Goal: Task Accomplishment & Management: Manage account settings

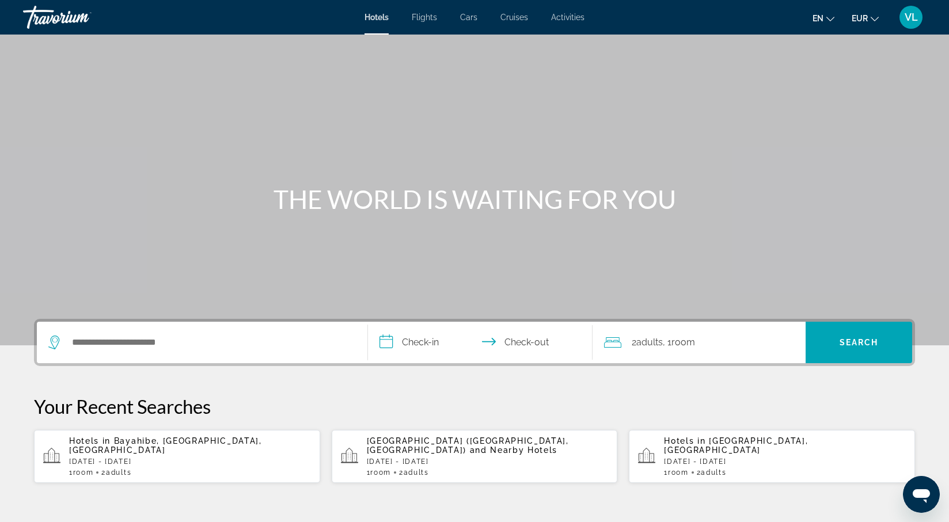
click at [165, 352] on div "Search widget" at bounding box center [202, 342] width 308 height 41
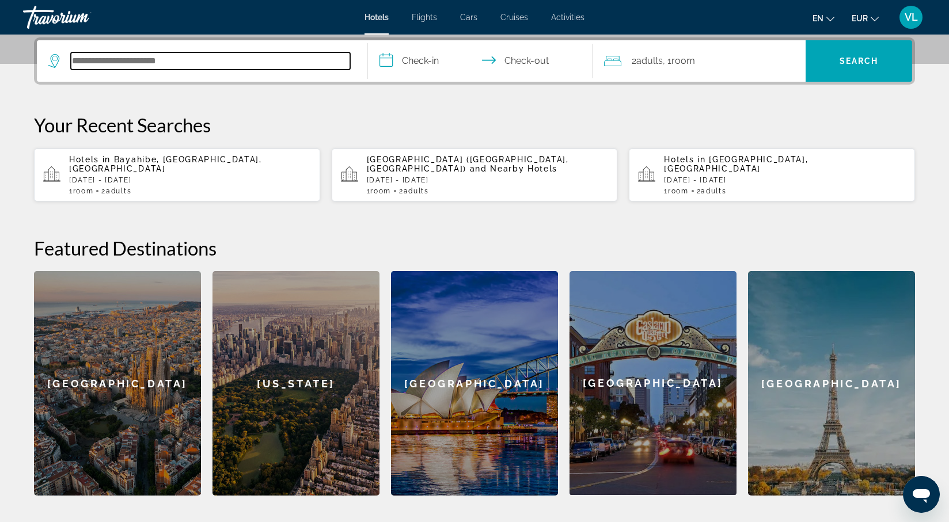
click at [122, 65] on input "Search hotel destination" at bounding box center [210, 60] width 279 height 17
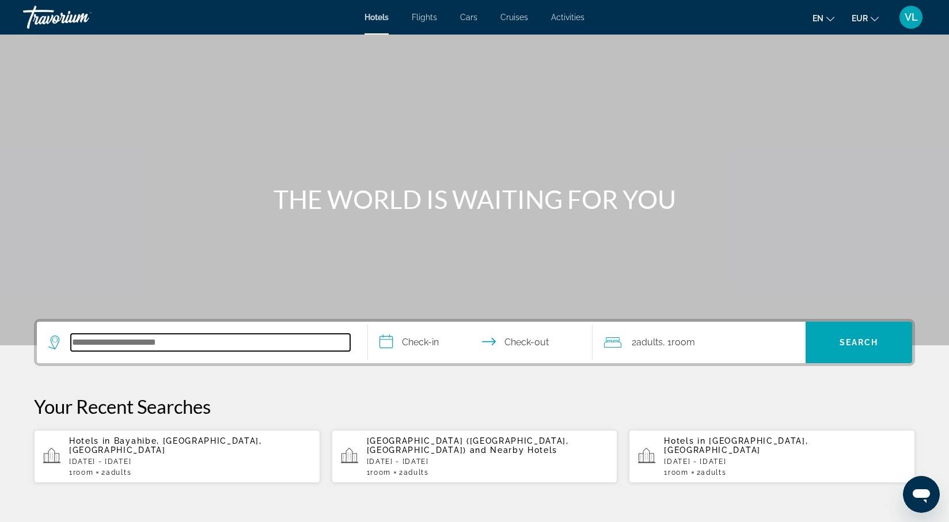
scroll to position [0, 0]
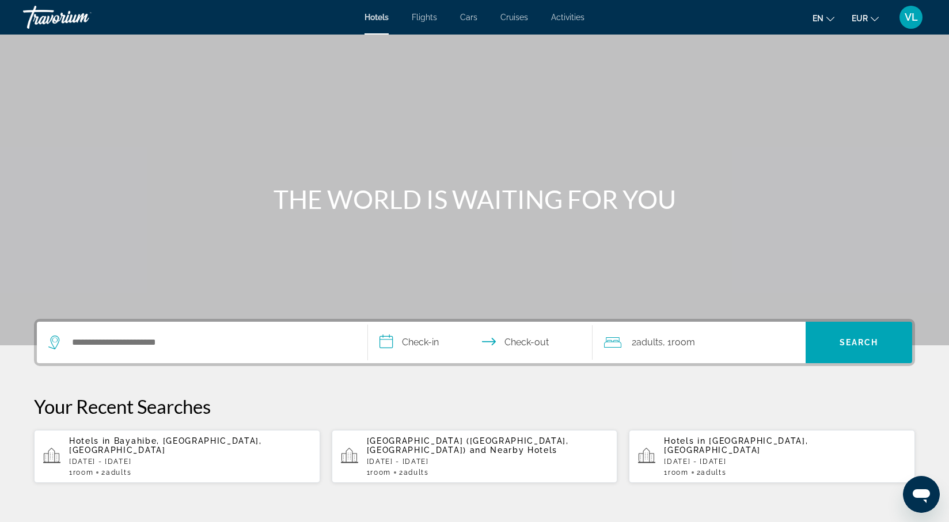
click at [907, 14] on span "VL" at bounding box center [911, 18] width 13 height 12
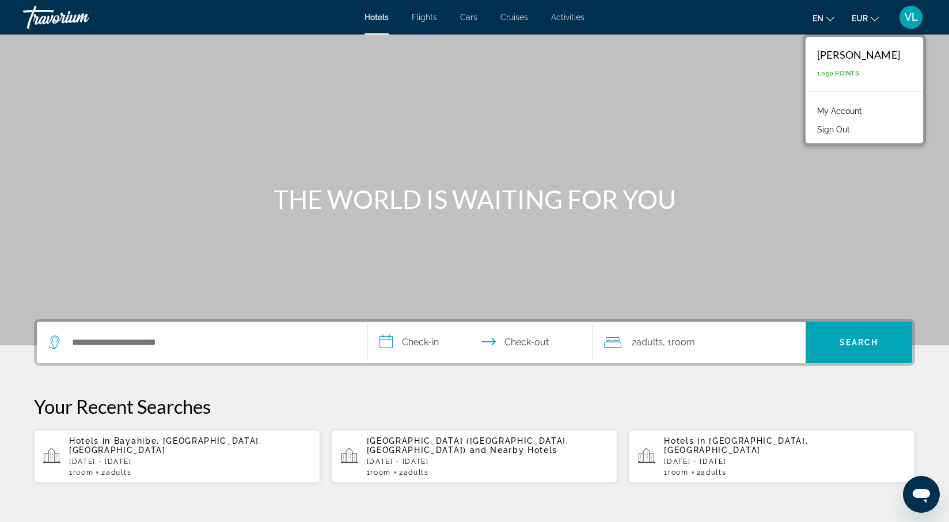
click at [850, 105] on link "My Account" at bounding box center [839, 111] width 56 height 15
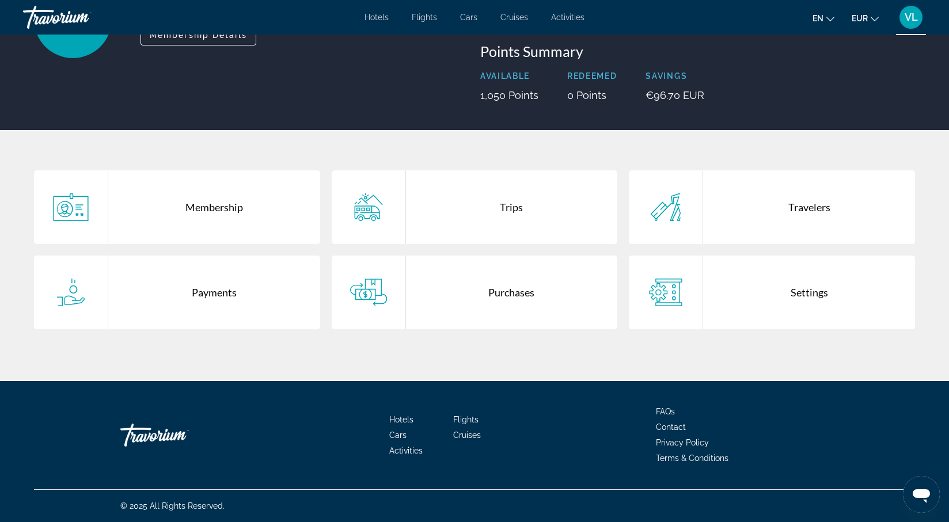
scroll to position [127, 0]
click at [217, 297] on div "Payments" at bounding box center [214, 293] width 212 height 74
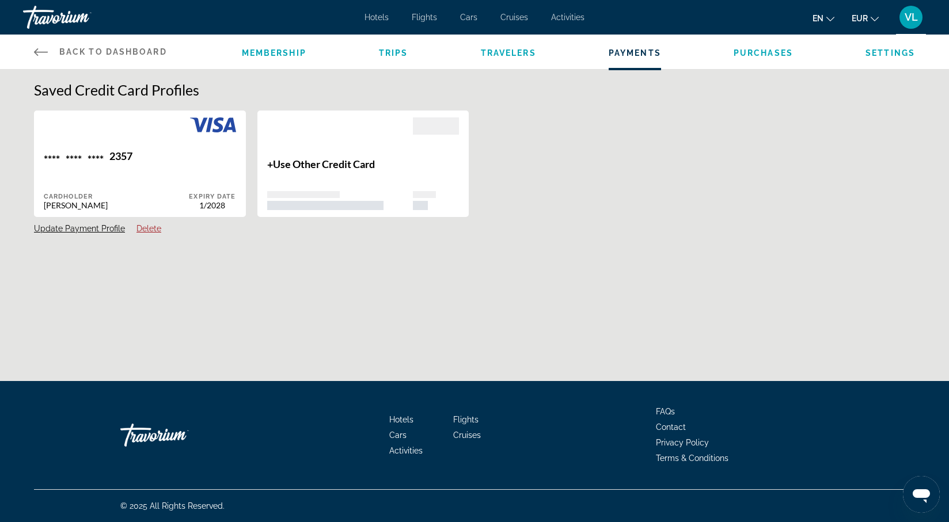
click at [593, 127] on div "**** **** **** 2357 Cardholder [PERSON_NAME] Expiry Date 1/2028 Update Payment …" at bounding box center [474, 169] width 893 height 119
click at [45, 51] on icon "Main content" at bounding box center [41, 52] width 14 height 14
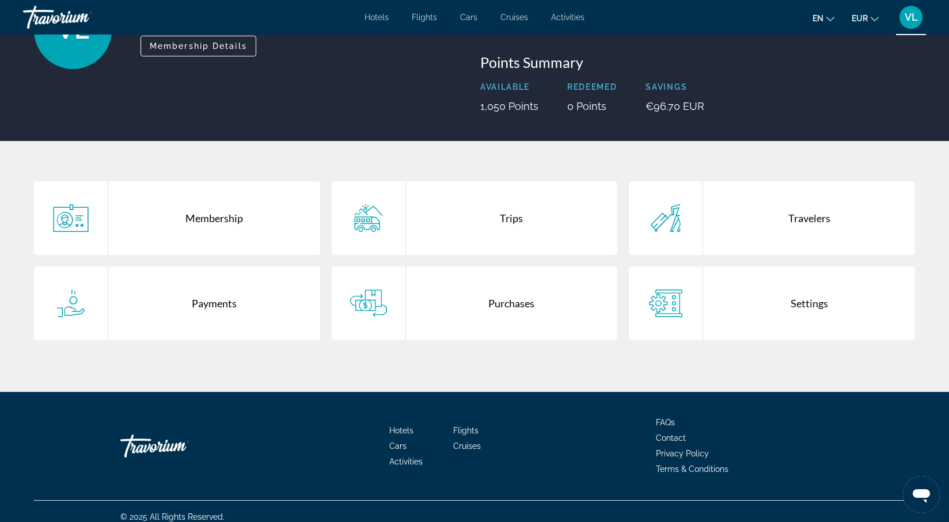
scroll to position [118, 0]
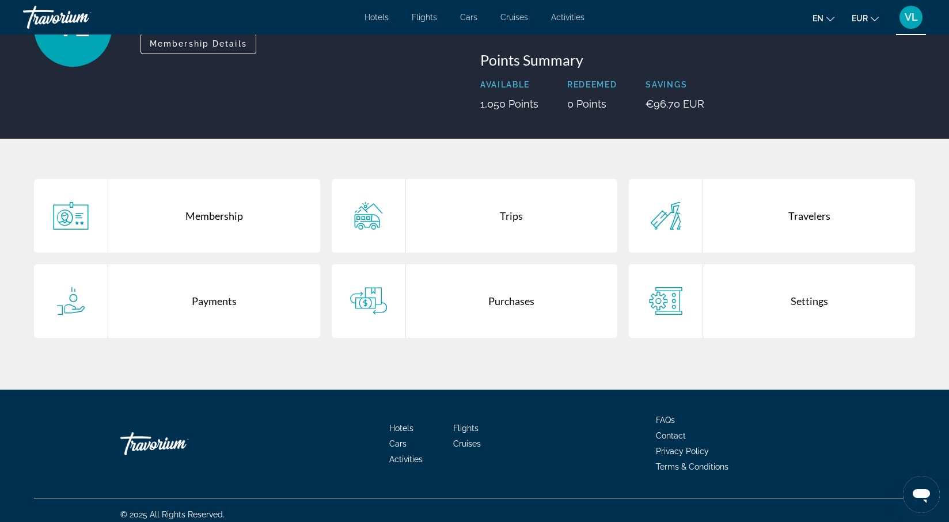
click at [242, 314] on div "Payments" at bounding box center [214, 301] width 212 height 74
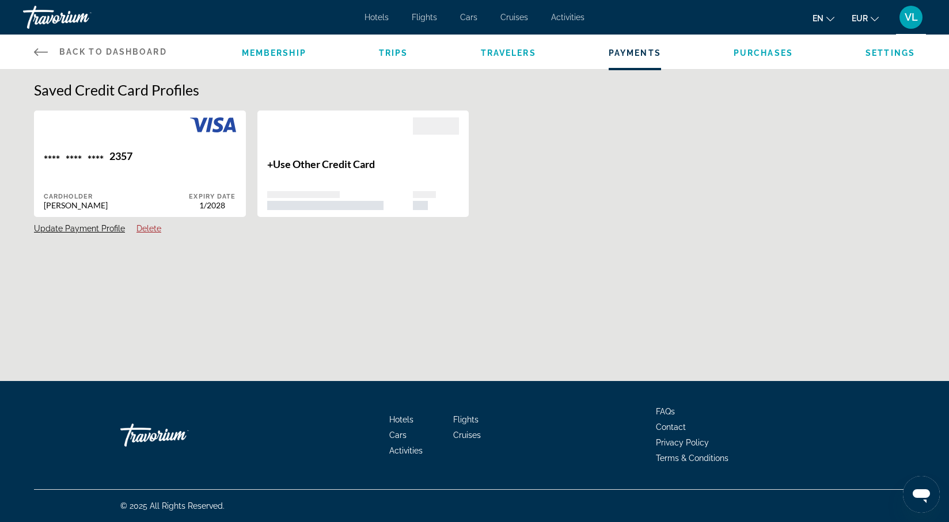
click at [647, 52] on span "Payments" at bounding box center [635, 52] width 52 height 9
click at [913, 18] on span "VL" at bounding box center [911, 18] width 13 height 12
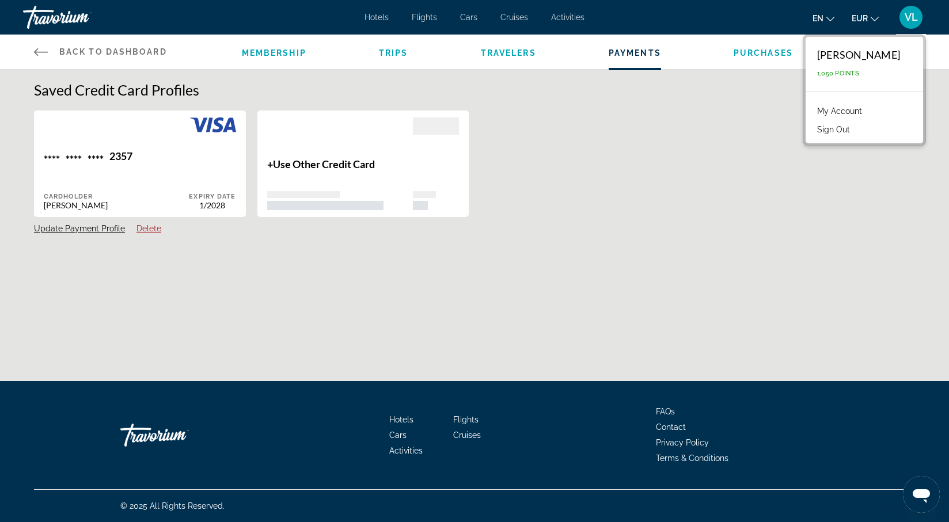
click at [847, 108] on link "My Account" at bounding box center [839, 111] width 56 height 15
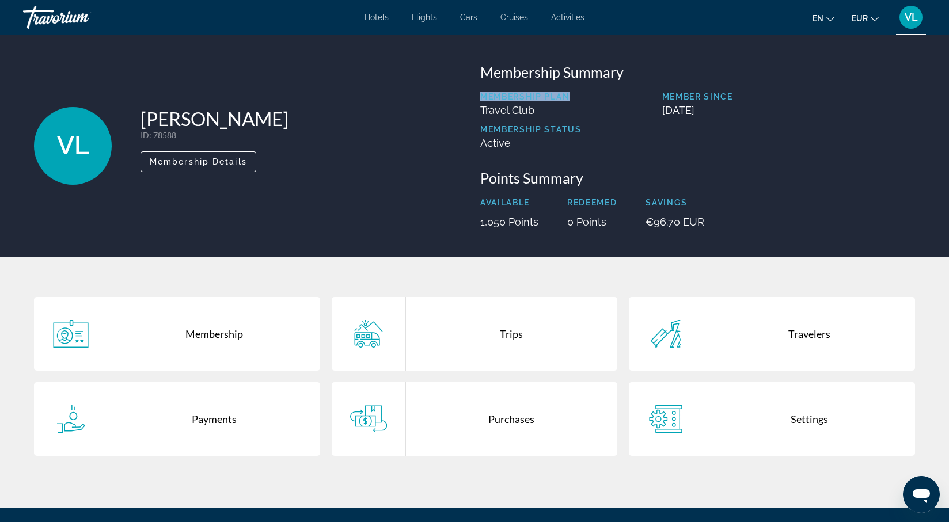
drag, startPoint x: 482, startPoint y: 98, endPoint x: 593, endPoint y: 98, distance: 110.6
click at [593, 98] on div "Membership Plan Travel Club Member Since [DATE] Membership Status Active" at bounding box center [697, 125] width 435 height 66
click at [715, 125] on div "Membership Plan Travel Club Member Since [DATE] Membership Status Active" at bounding box center [697, 125] width 435 height 66
